Goal: Task Accomplishment & Management: Manage account settings

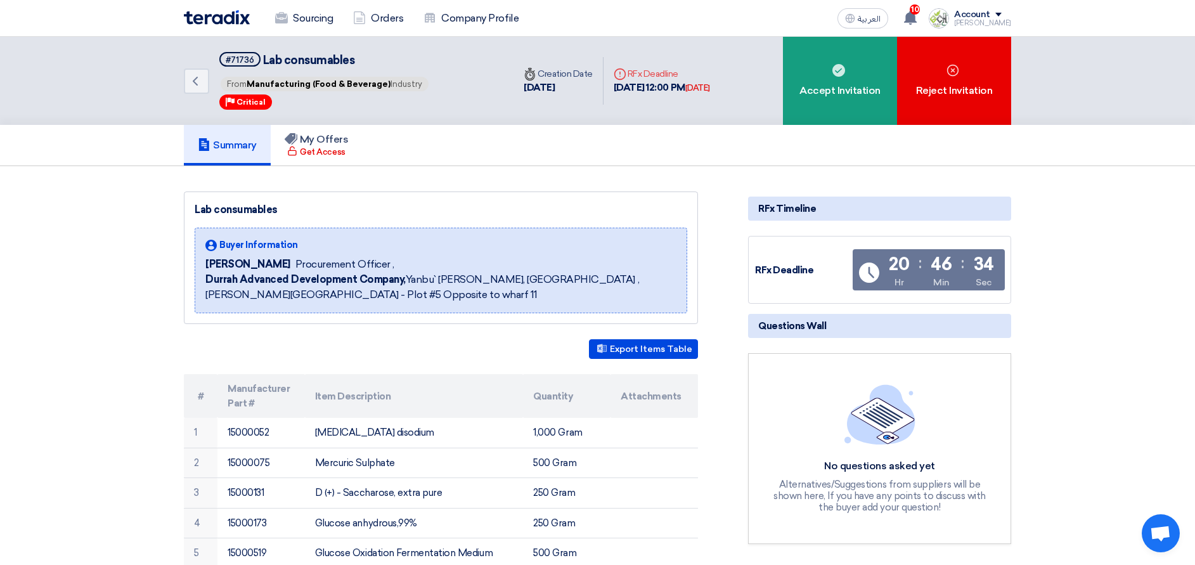
click at [250, 146] on h5 "Summary" at bounding box center [227, 145] width 59 height 13
click at [204, 82] on link "Back" at bounding box center [196, 80] width 25 height 25
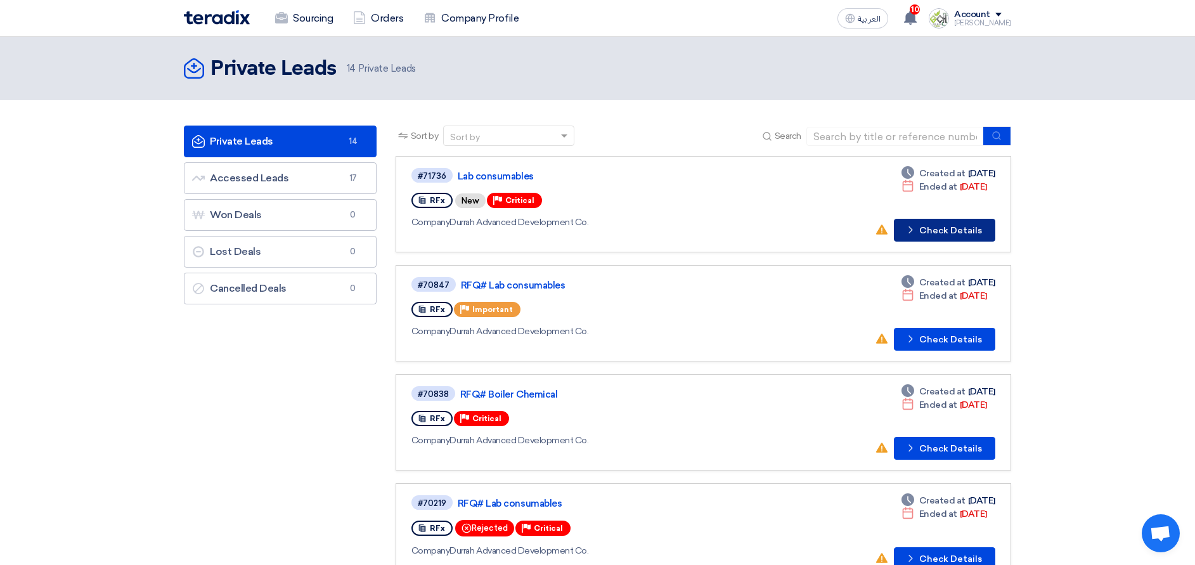
click at [935, 232] on button "Check details Check Details" at bounding box center [944, 230] width 101 height 23
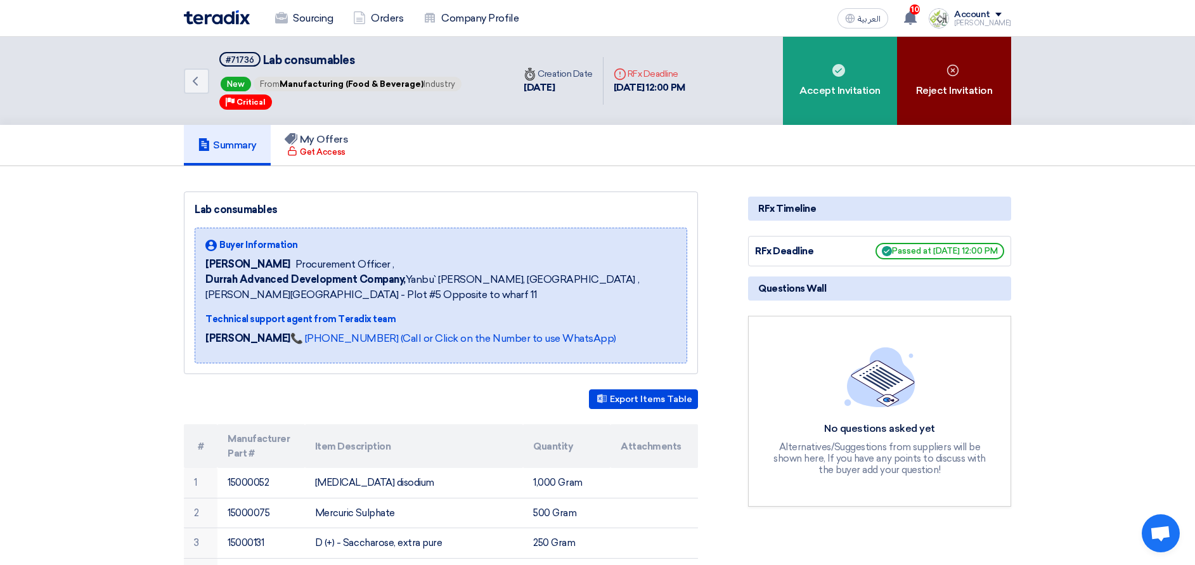
click at [951, 77] on div "Reject Invitation" at bounding box center [954, 81] width 114 height 88
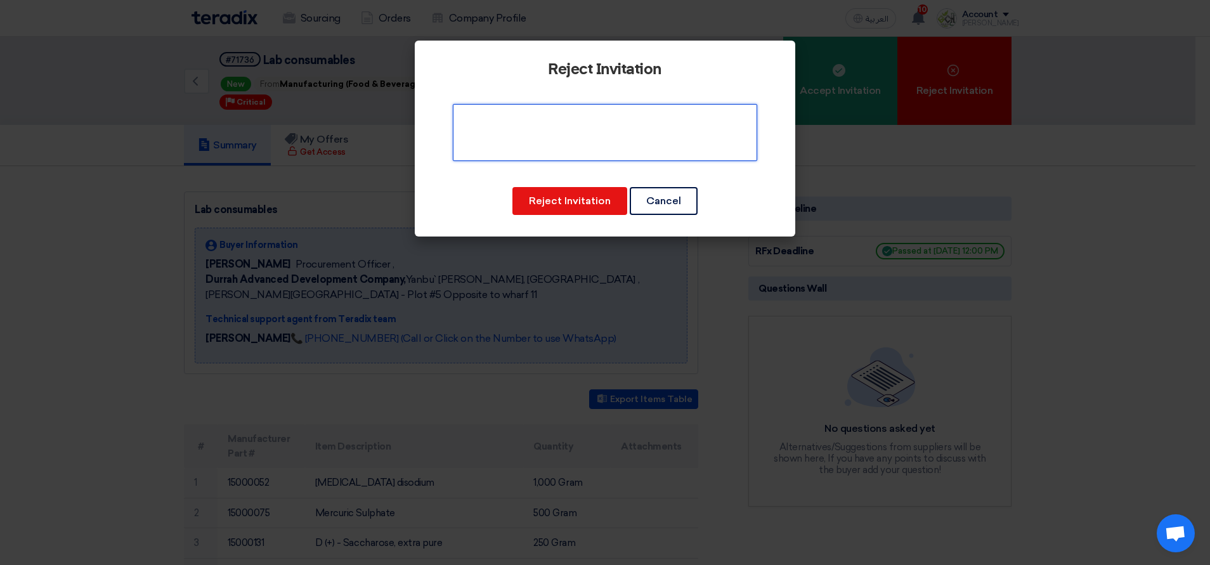
click at [623, 148] on textarea at bounding box center [605, 132] width 304 height 57
type textarea "w"
type textarea "not available"
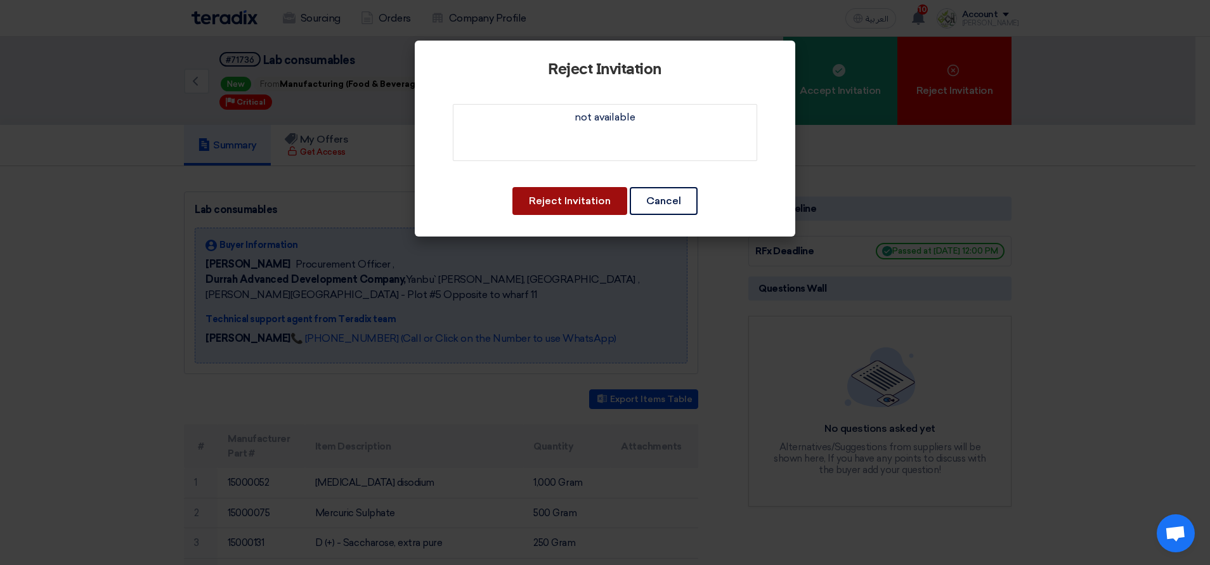
click at [606, 206] on button "Reject Invitation" at bounding box center [569, 201] width 115 height 28
